Goal: Task Accomplishment & Management: Manage account settings

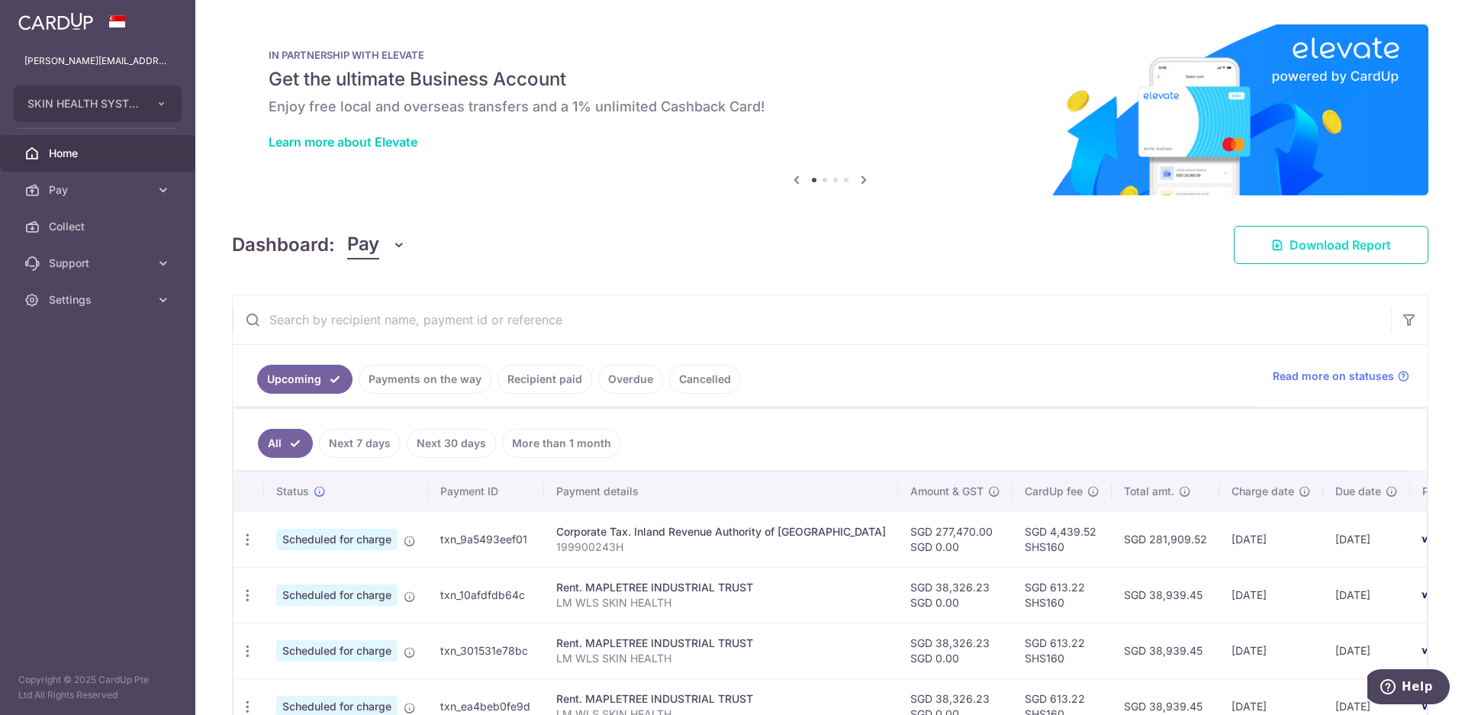
click at [1308, 248] on span "Download Report" at bounding box center [1340, 245] width 101 height 18
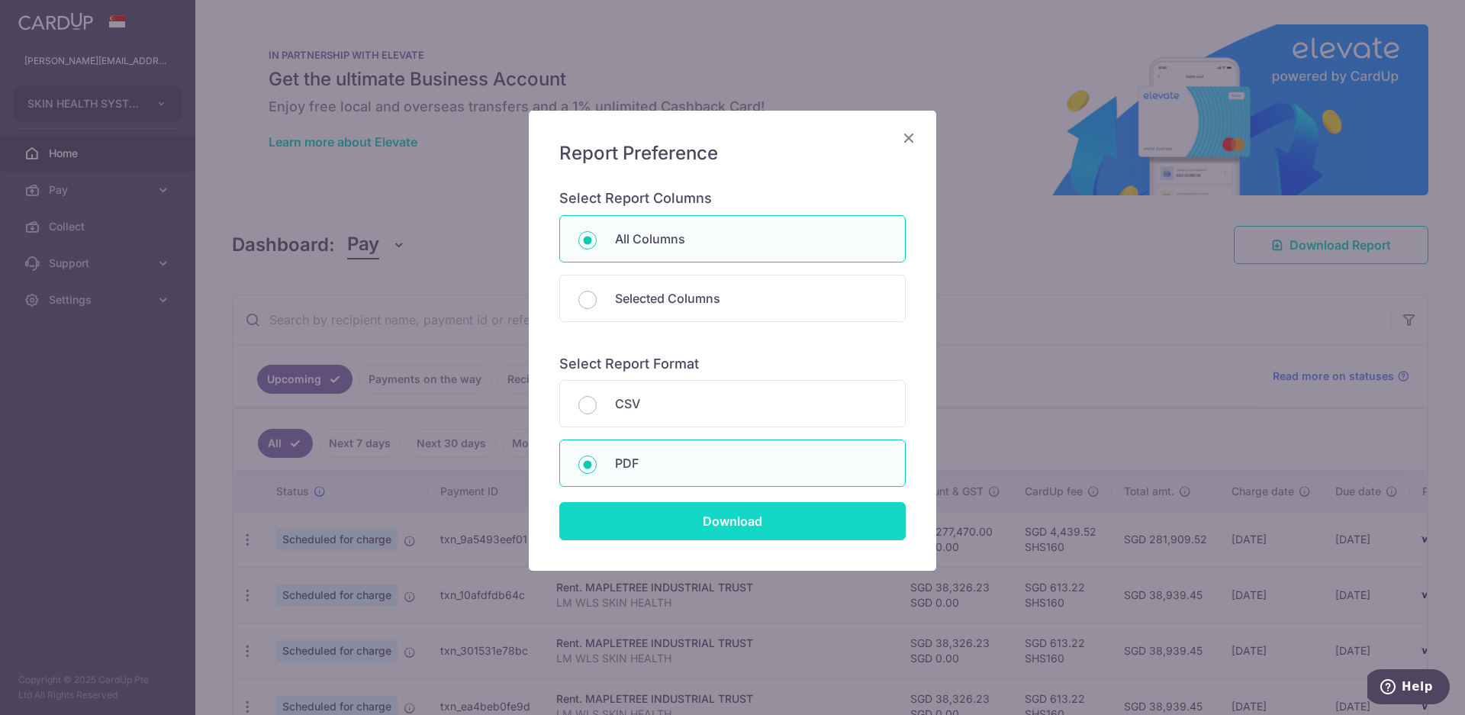
click at [651, 515] on input "Download" at bounding box center [732, 521] width 346 height 38
